Goal: Task Accomplishment & Management: Manage account settings

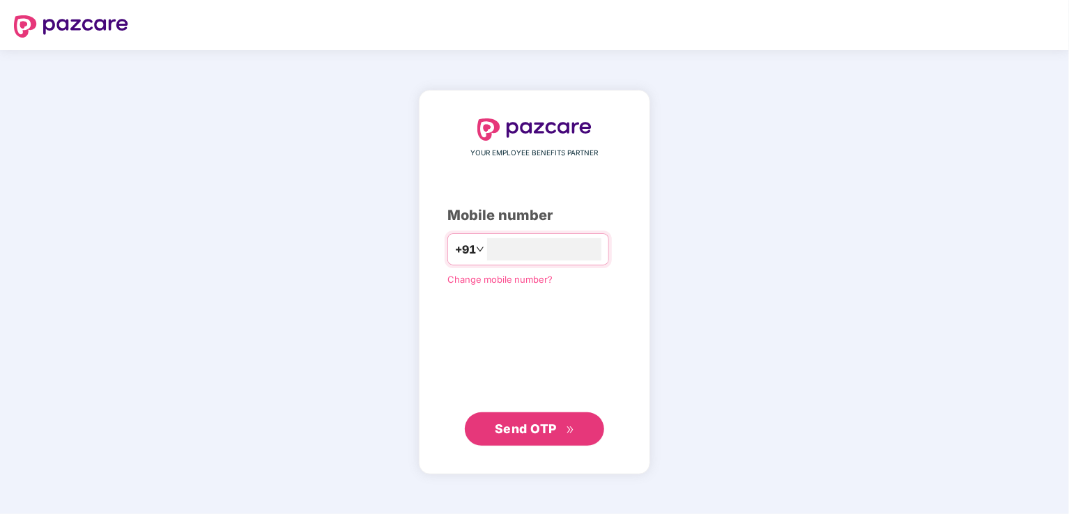
type input "**********"
click at [517, 418] on button "Send OTP" at bounding box center [534, 429] width 139 height 33
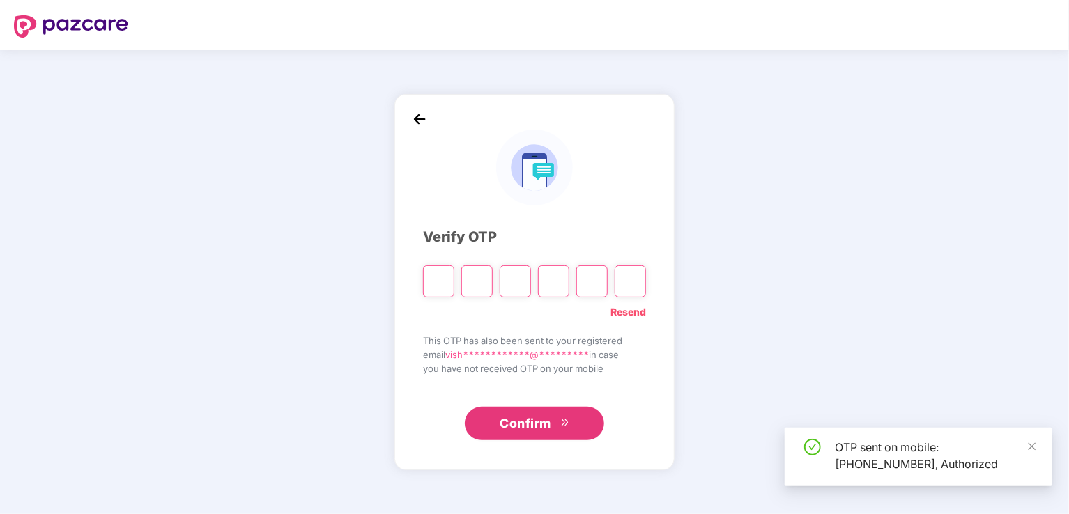
click at [442, 281] on input "Please enter verification code. Digit 1" at bounding box center [438, 282] width 31 height 32
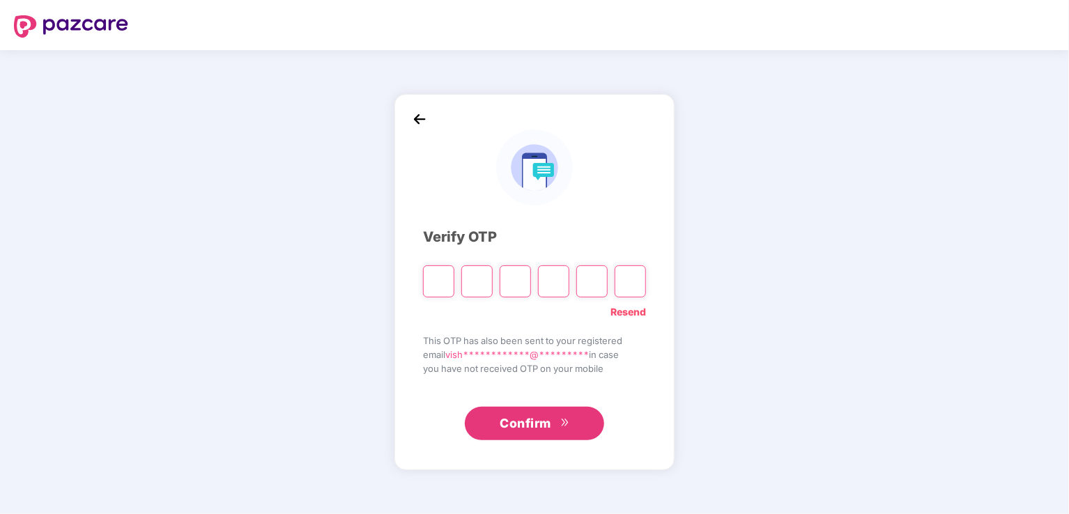
type input "*"
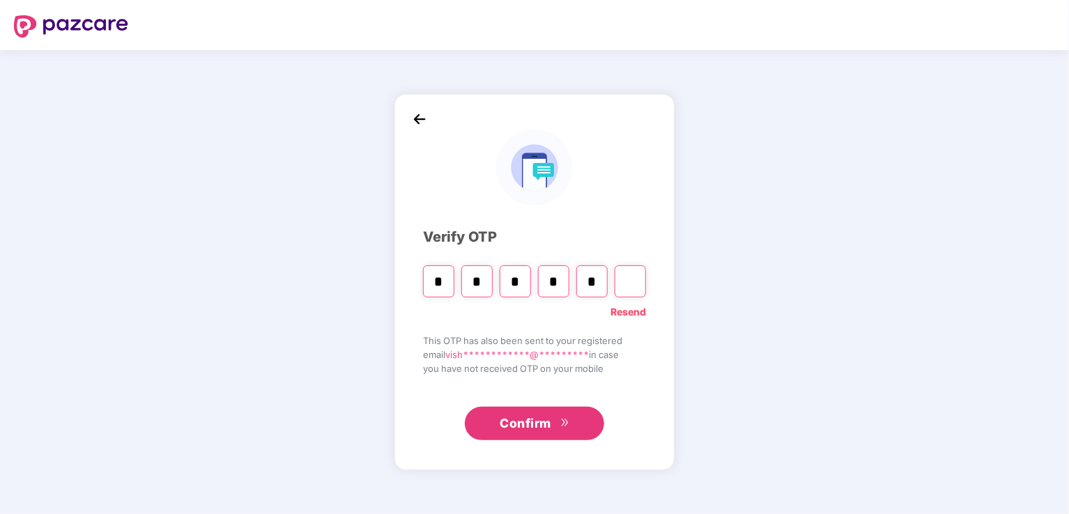
type input "*"
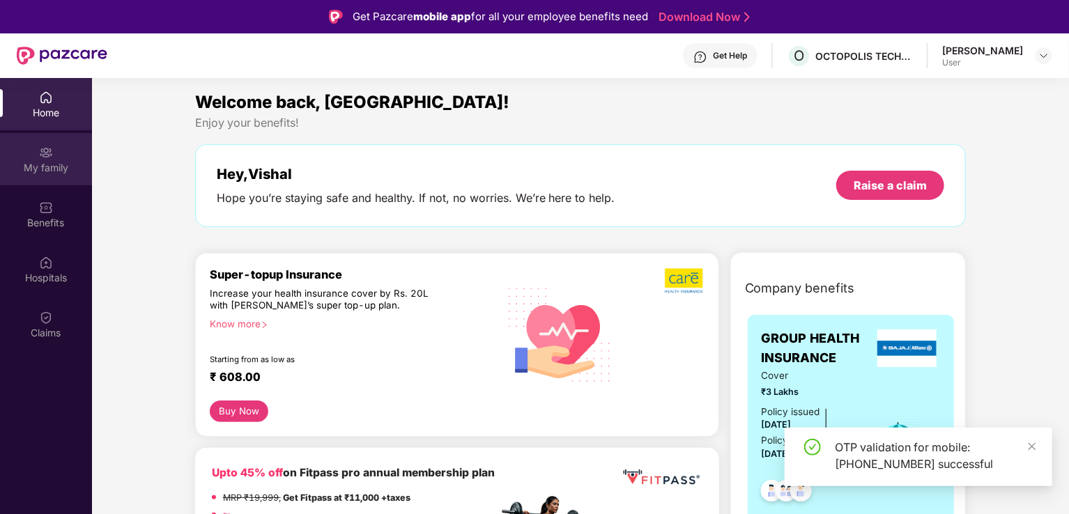
click at [61, 158] on div "My family" at bounding box center [46, 159] width 92 height 52
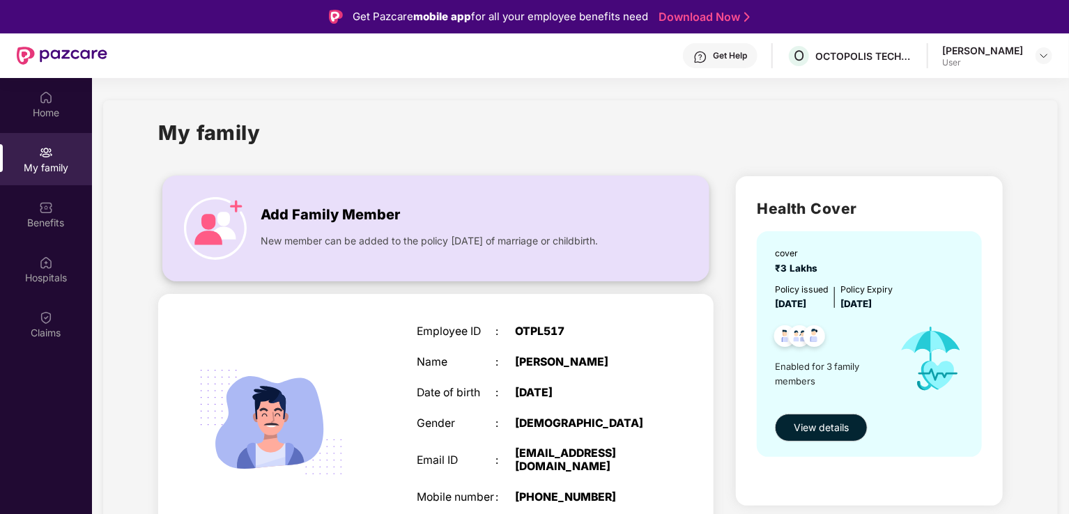
click at [243, 219] on img at bounding box center [215, 228] width 63 height 63
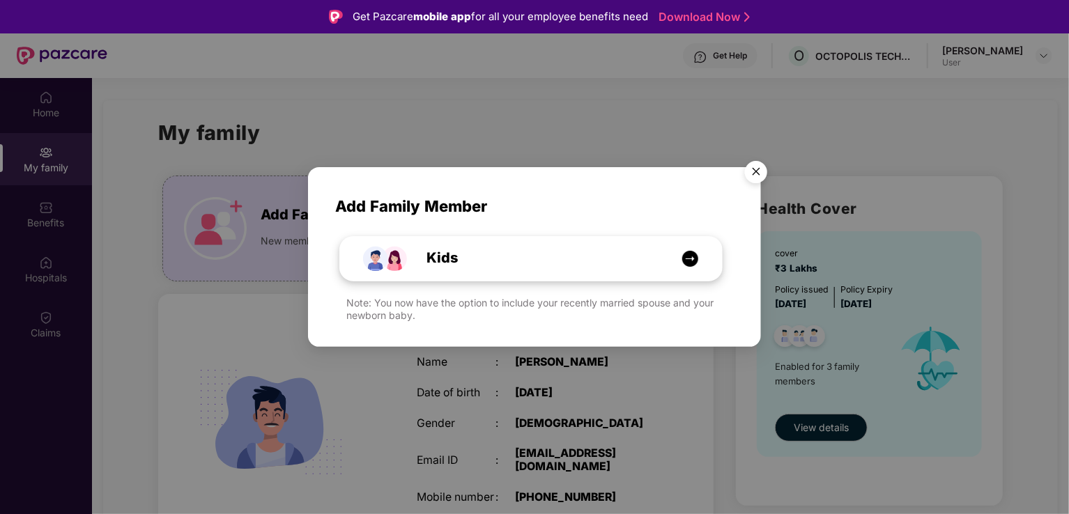
click at [684, 256] on img at bounding box center [690, 258] width 17 height 17
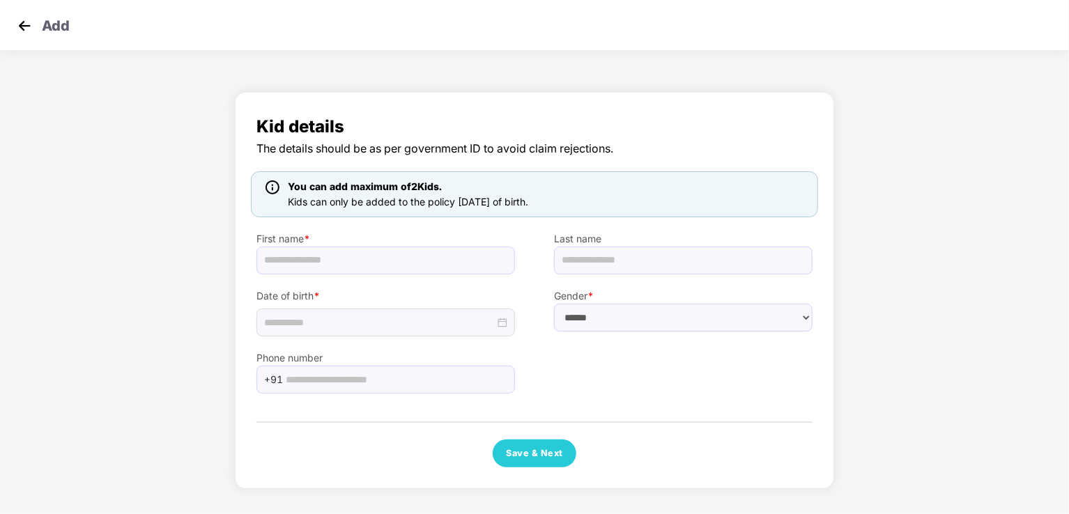
click at [26, 31] on img at bounding box center [24, 25] width 21 height 21
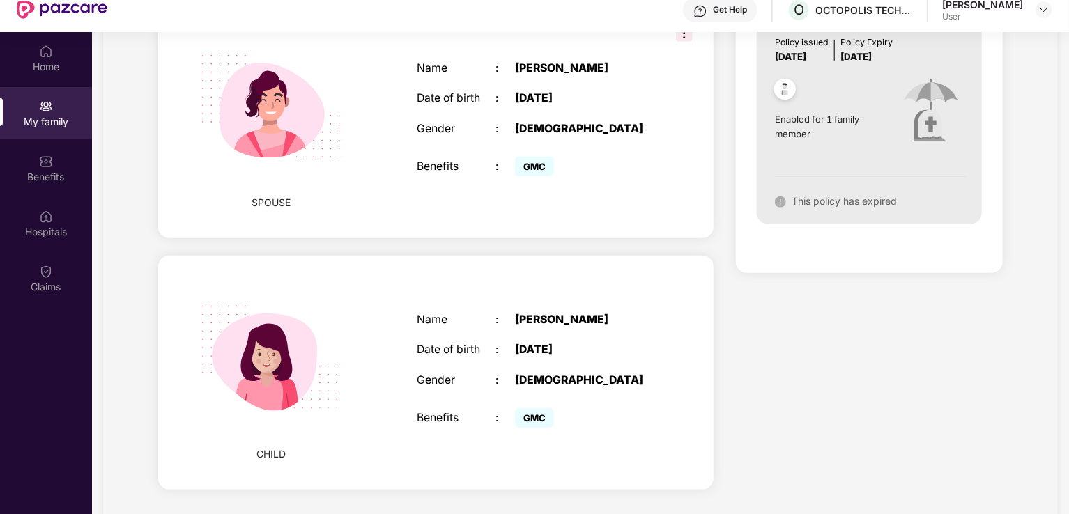
scroll to position [78, 0]
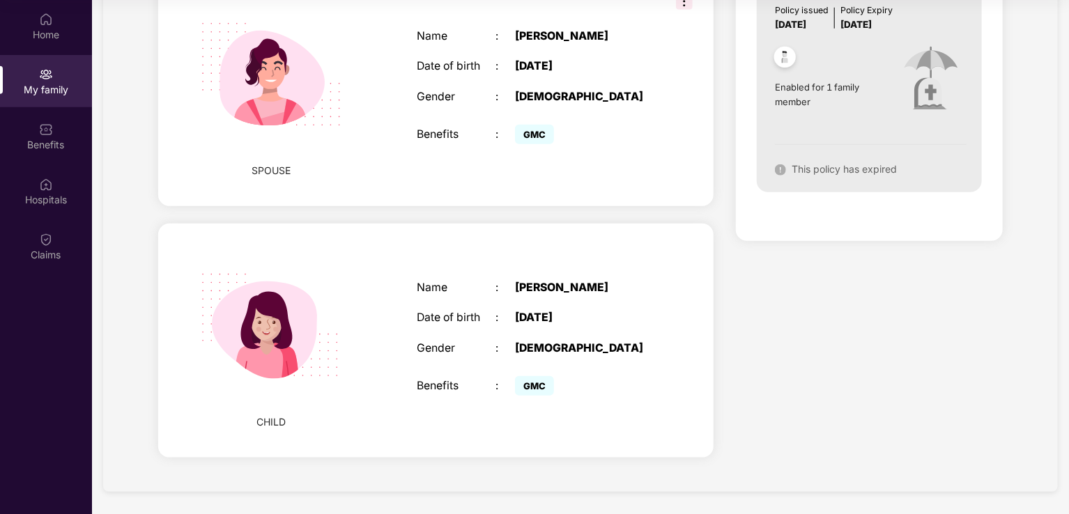
click at [40, 91] on div "My family" at bounding box center [46, 89] width 92 height 14
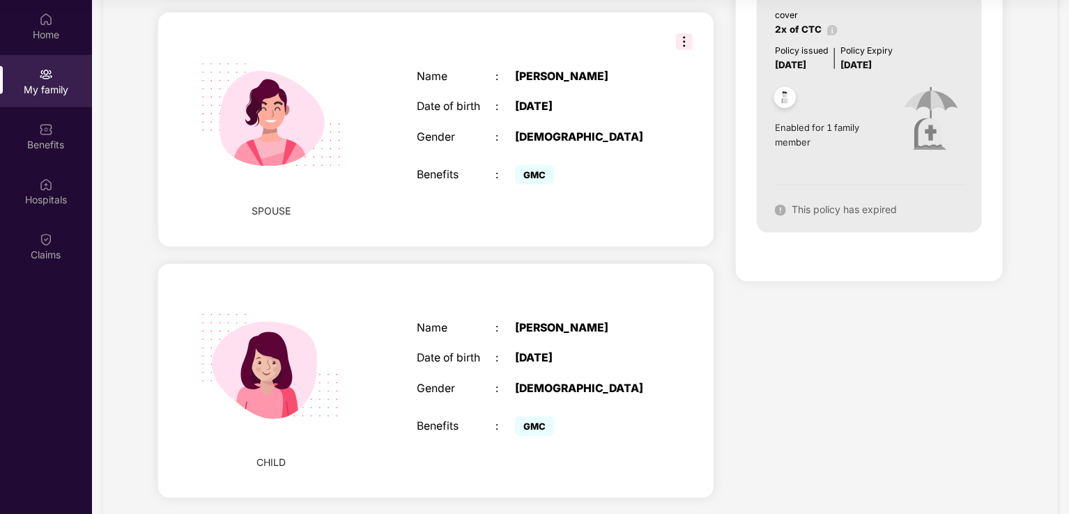
scroll to position [548, 0]
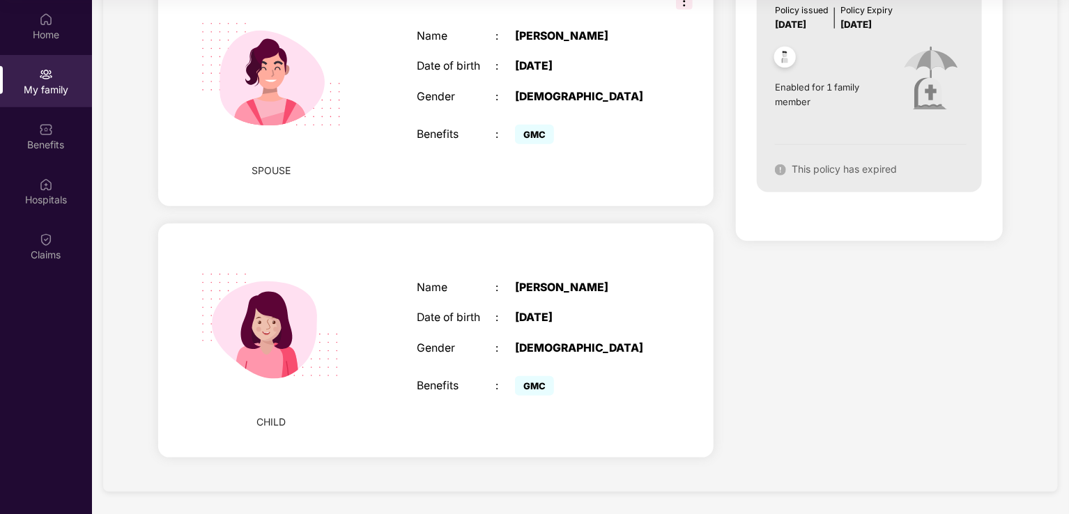
click at [588, 320] on div "17 May 2022" at bounding box center [584, 318] width 138 height 13
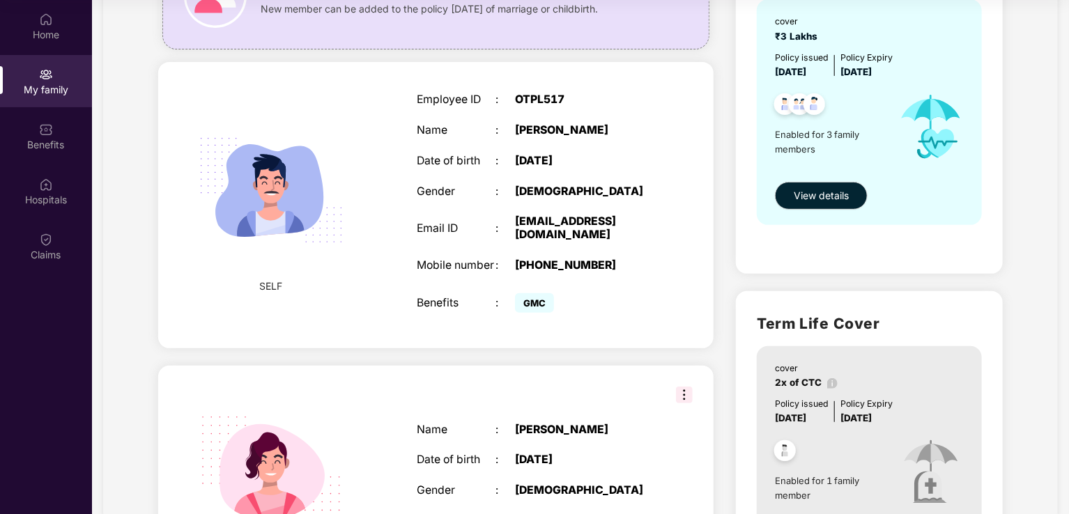
scroll to position [153, 0]
click at [822, 190] on span "View details" at bounding box center [821, 196] width 55 height 15
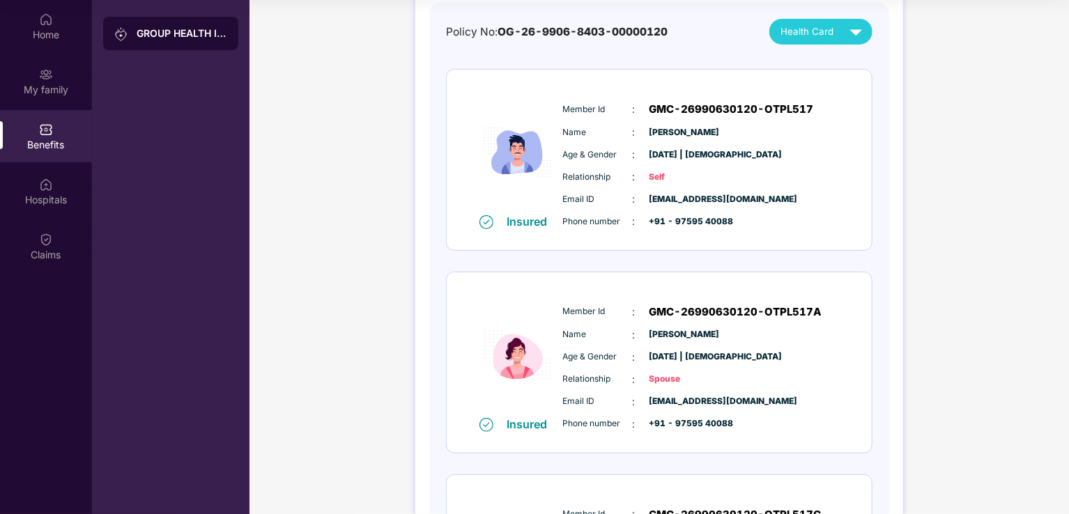
scroll to position [84, 0]
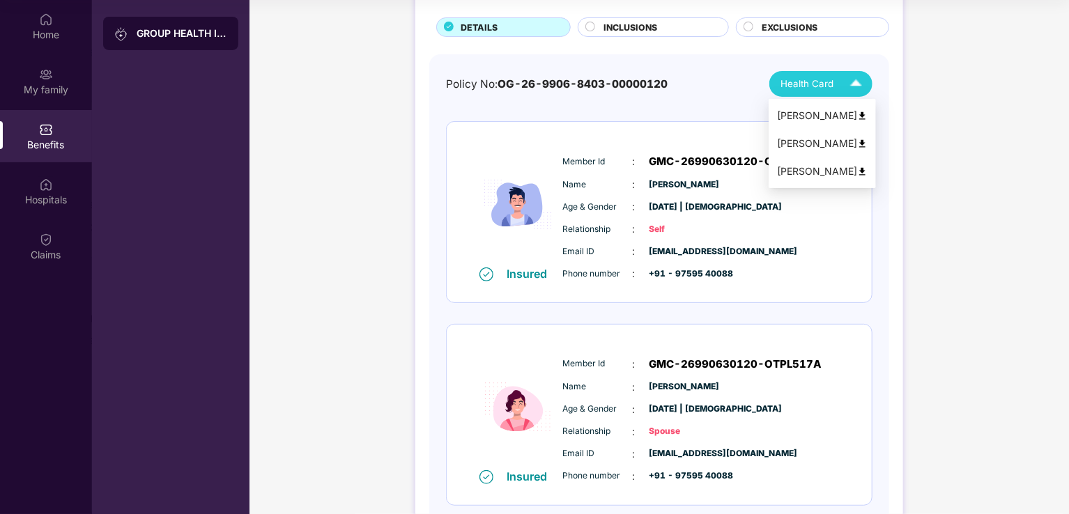
click at [802, 88] on span "Health Card" at bounding box center [807, 84] width 53 height 15
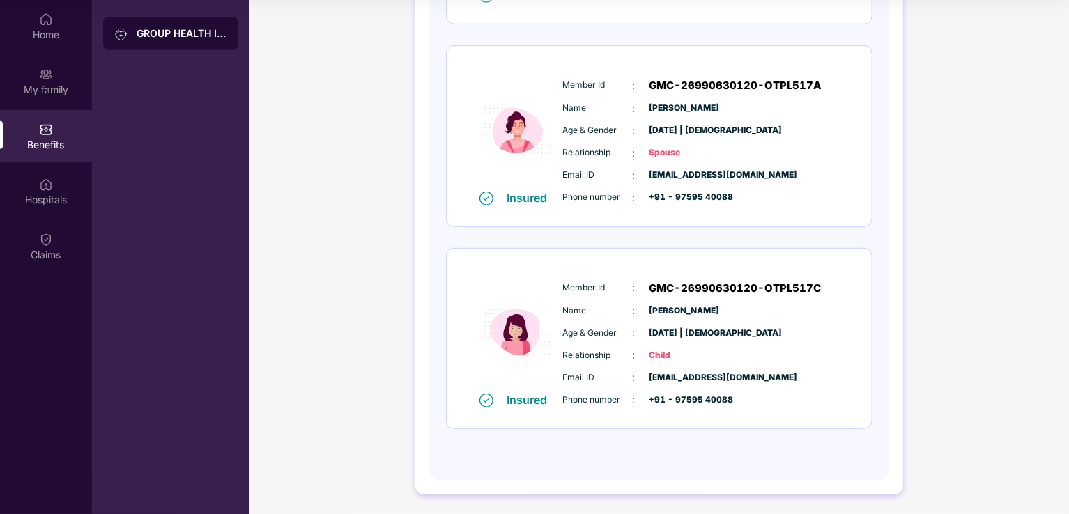
scroll to position [0, 0]
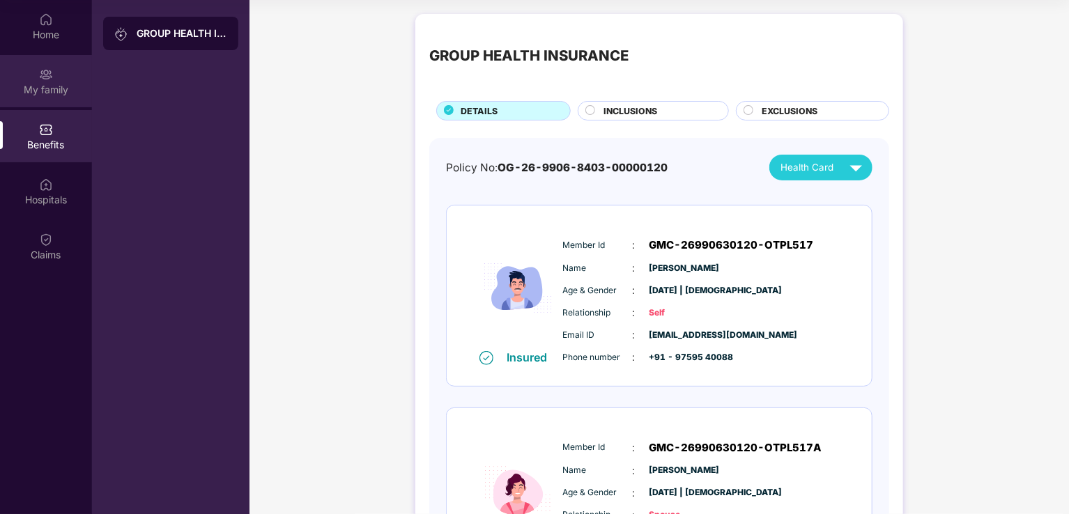
click at [59, 84] on div "My family" at bounding box center [46, 90] width 92 height 14
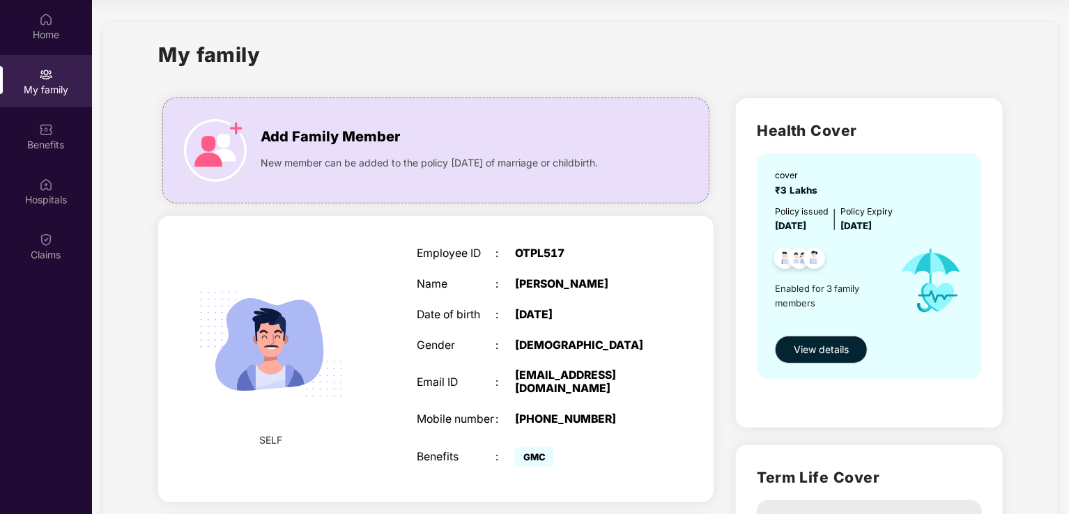
click at [54, 79] on div "My family" at bounding box center [46, 81] width 92 height 52
click at [56, 68] on div "My family" at bounding box center [46, 81] width 92 height 52
click at [291, 134] on span "Add Family Member" at bounding box center [330, 137] width 139 height 22
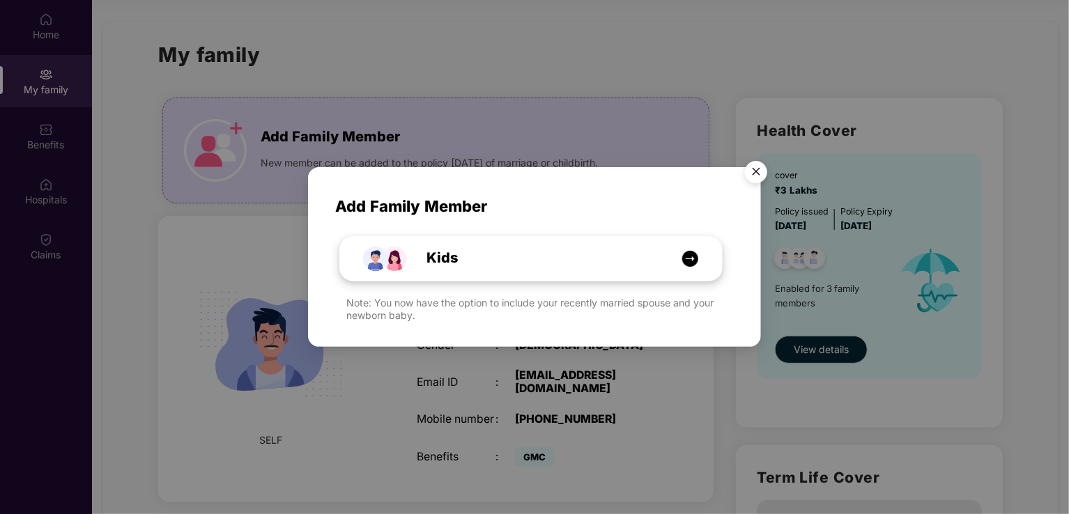
click at [546, 266] on div "Kids" at bounding box center [538, 258] width 286 height 22
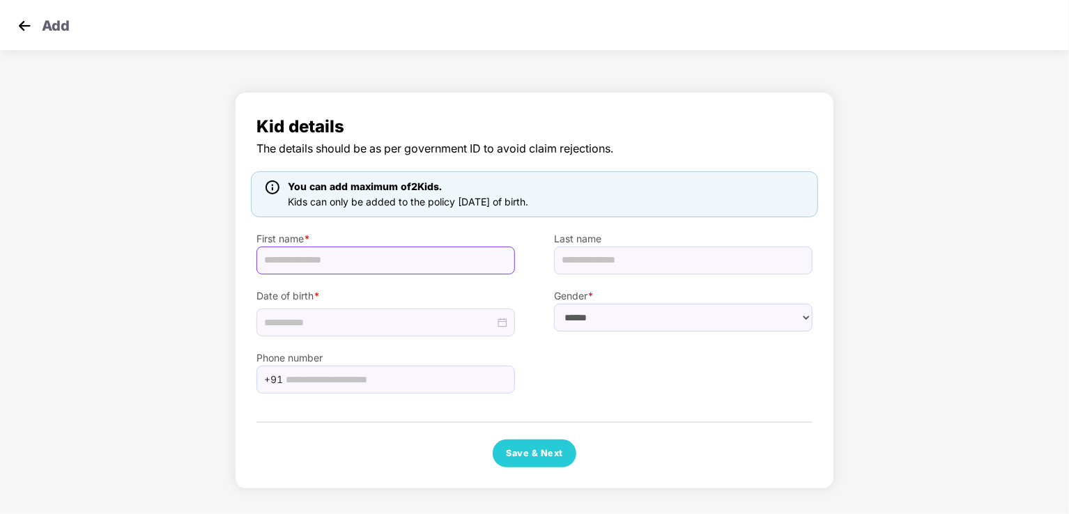
click at [440, 263] on input "text" at bounding box center [385, 261] width 259 height 28
click at [397, 272] on input "text" at bounding box center [385, 261] width 259 height 28
click at [20, 29] on img at bounding box center [24, 25] width 21 height 21
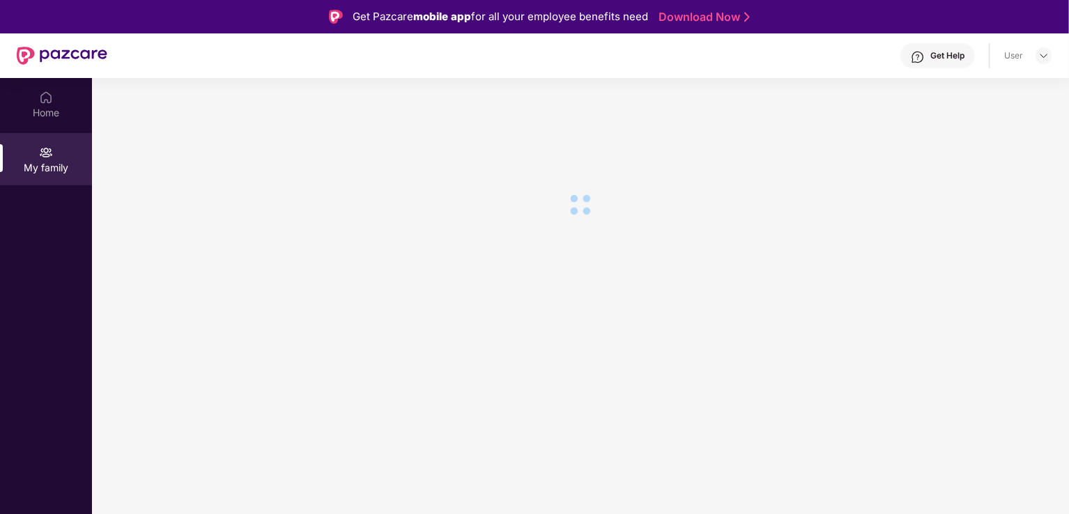
scroll to position [78, 0]
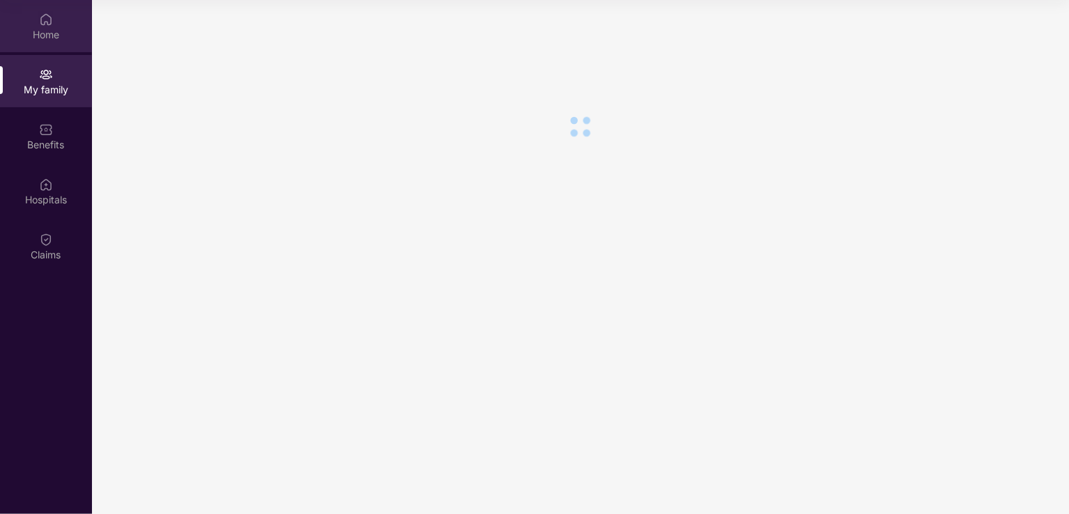
click at [30, 48] on div "Home" at bounding box center [46, 26] width 92 height 52
